Goal: Navigation & Orientation: Find specific page/section

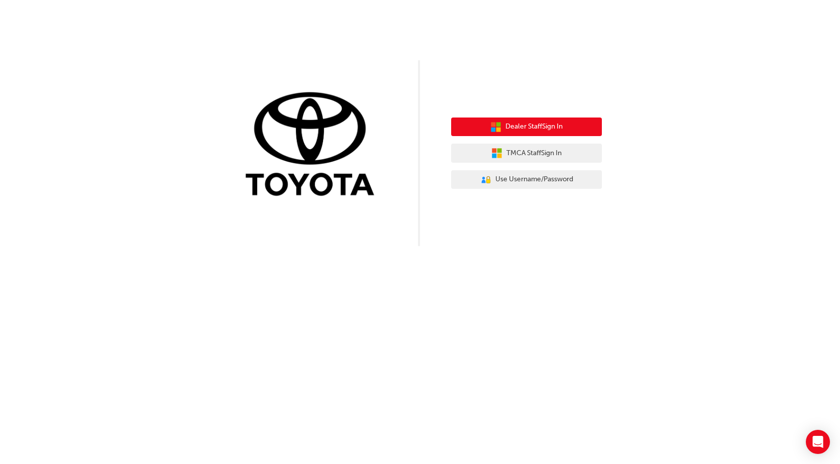
click at [515, 124] on span "Dealer Staff Sign In" at bounding box center [534, 127] width 57 height 12
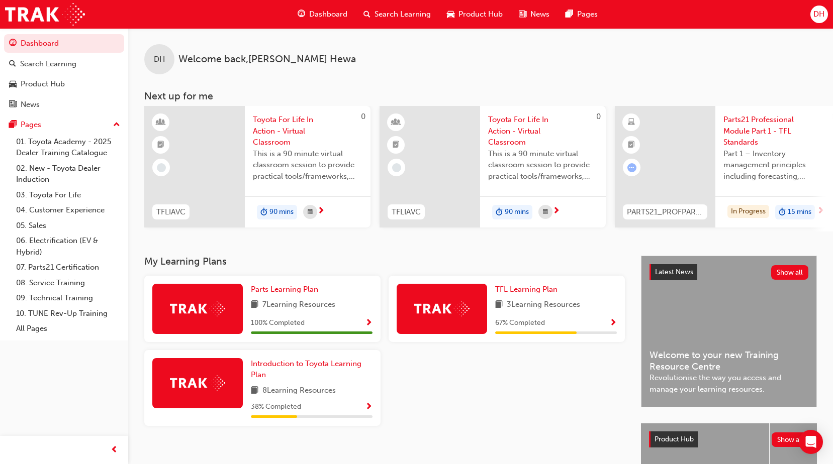
click at [557, 395] on div at bounding box center [506, 392] width 244 height 84
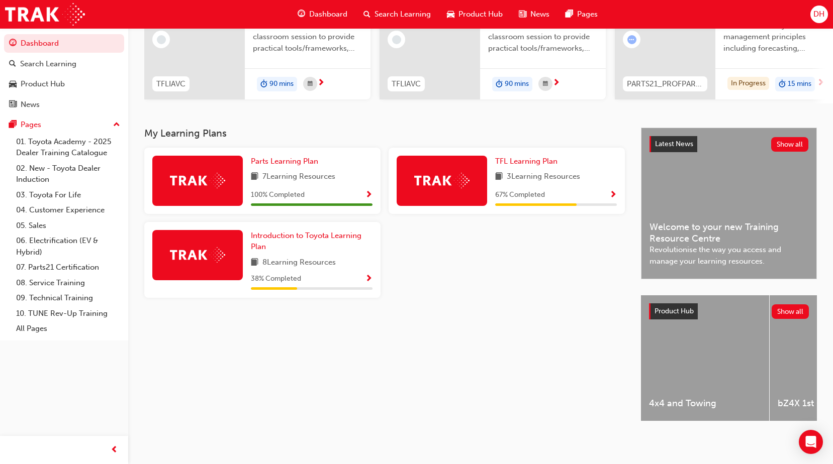
scroll to position [86, 0]
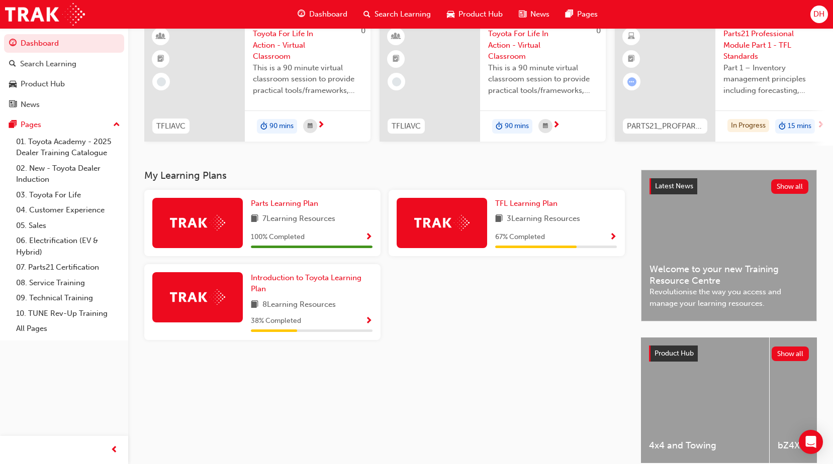
click at [518, 235] on div "67 % Completed" at bounding box center [556, 237] width 122 height 13
click at [447, 231] on img at bounding box center [441, 223] width 55 height 16
click at [615, 239] on span "Show Progress" at bounding box center [613, 237] width 8 height 9
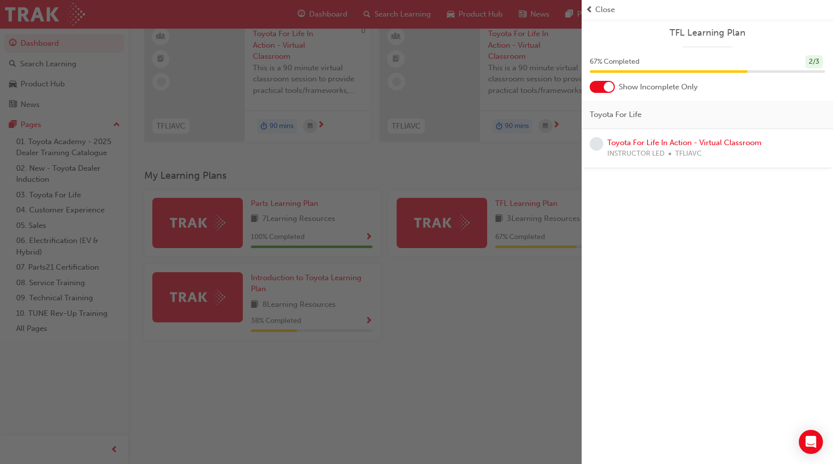
click at [359, 405] on div "button" at bounding box center [290, 232] width 581 height 464
